Goal: Information Seeking & Learning: Learn about a topic

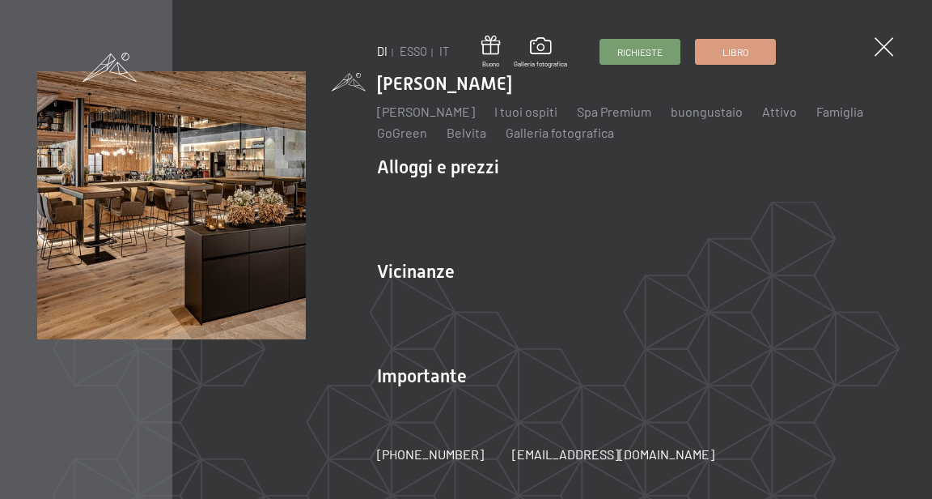
click at [408, 288] on li "Vicinanze La [PERSON_NAME] Aurina Sci e inverno Skifahren Skischule Escursionis…" at bounding box center [636, 304] width 518 height 91
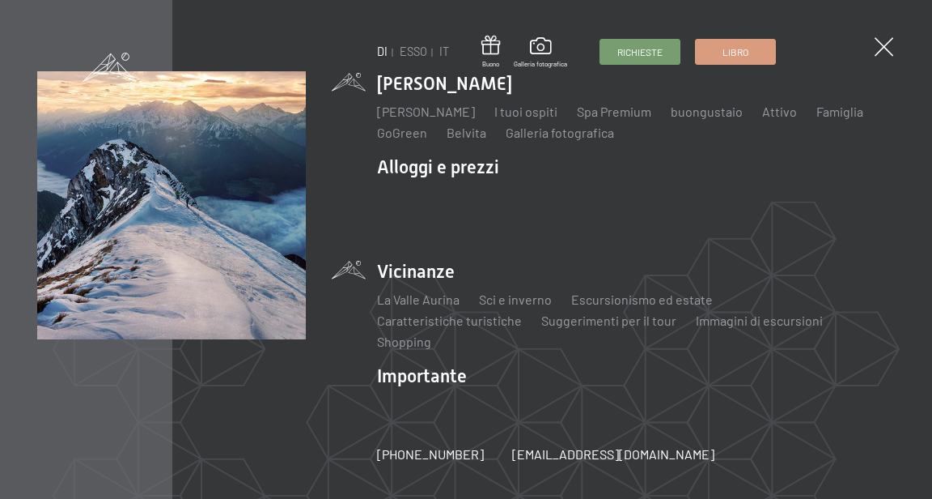
click at [613, 307] on font "Escursionismo ed estate" at bounding box center [642, 298] width 142 height 15
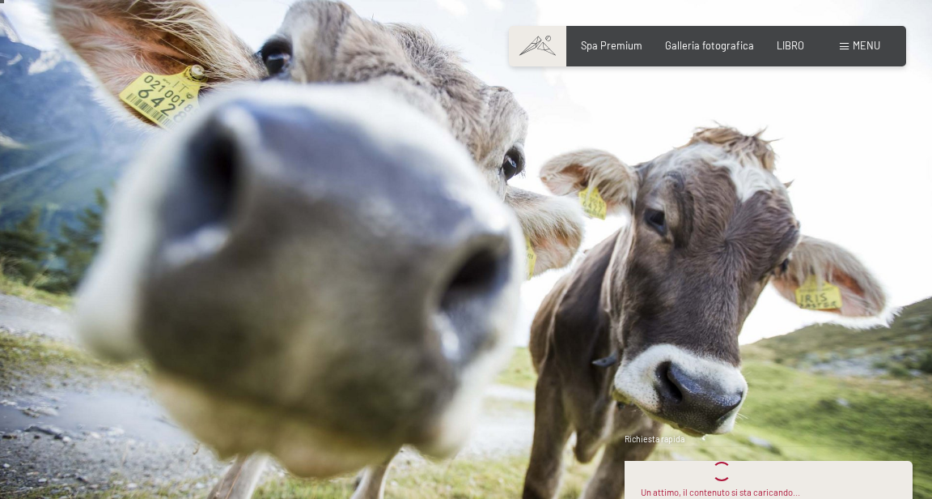
click at [142, 365] on div at bounding box center [233, 263] width 466 height 526
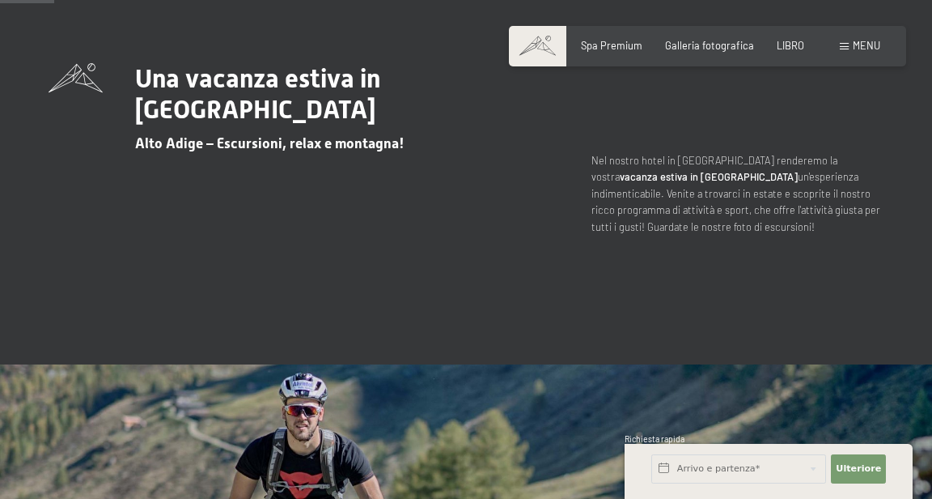
scroll to position [476, 0]
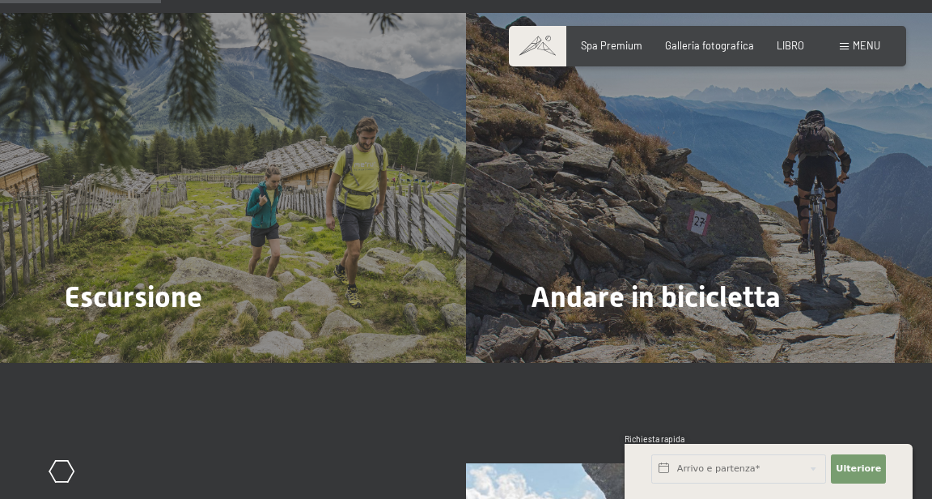
scroll to position [1395, 0]
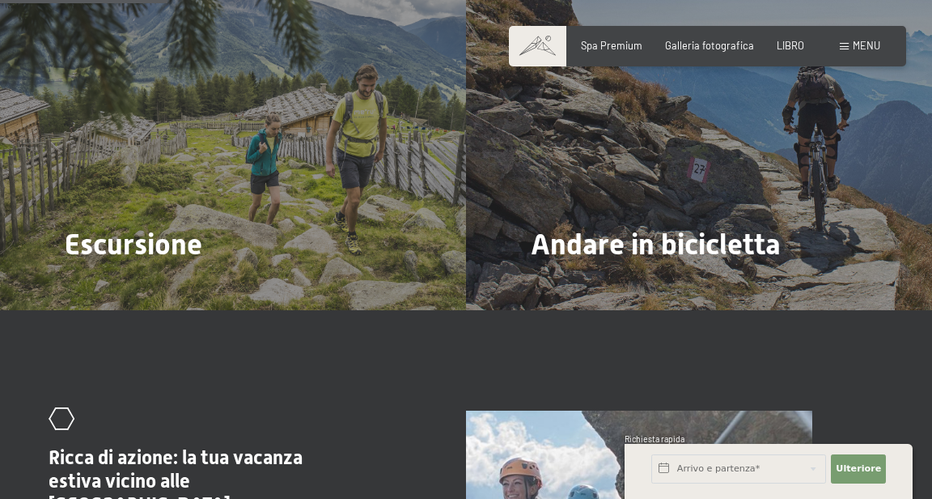
click at [210, 188] on div "Escursione Maggiori informazioni su questo" at bounding box center [233, 135] width 466 height 350
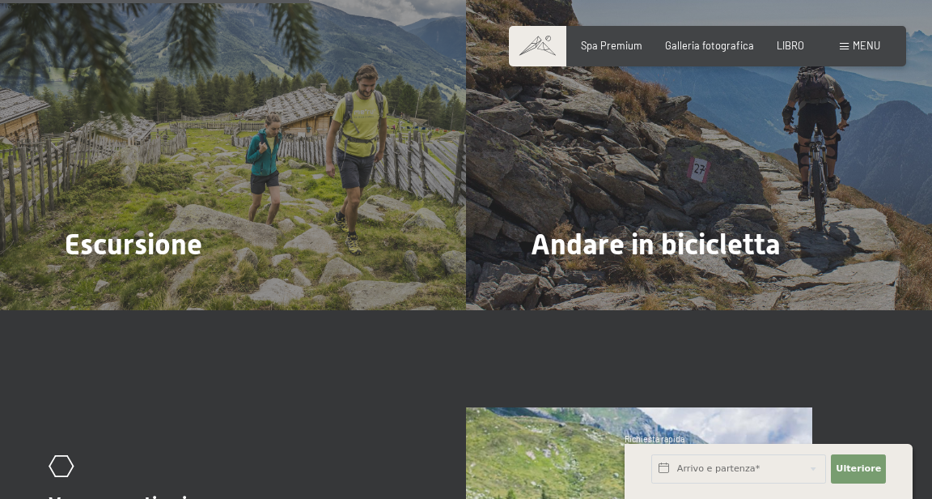
scroll to position [3448, 0]
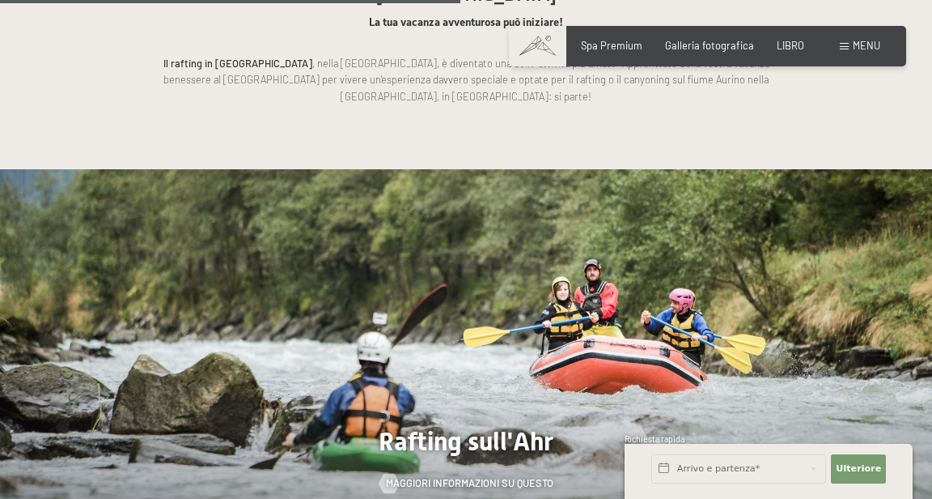
click at [330, 368] on div at bounding box center [233, 368] width 466 height 399
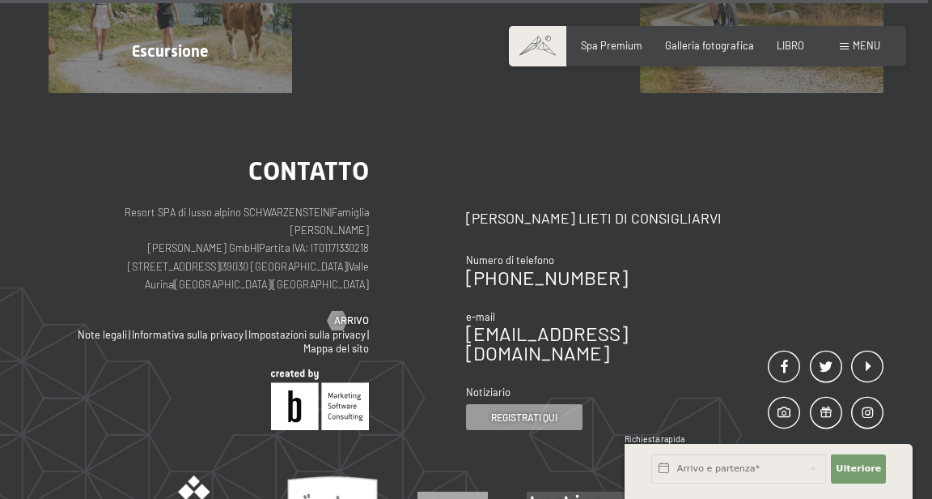
scroll to position [6600, 0]
